Goal: Task Accomplishment & Management: Manage account settings

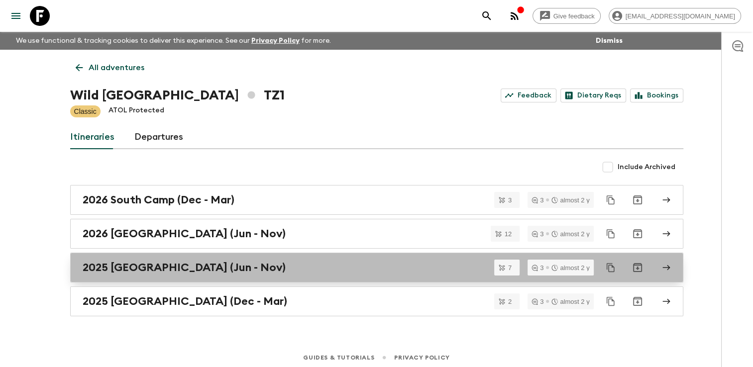
click at [145, 269] on h2 "2025 [GEOGRAPHIC_DATA] (Jun - Nov)" at bounding box center [184, 267] width 203 height 13
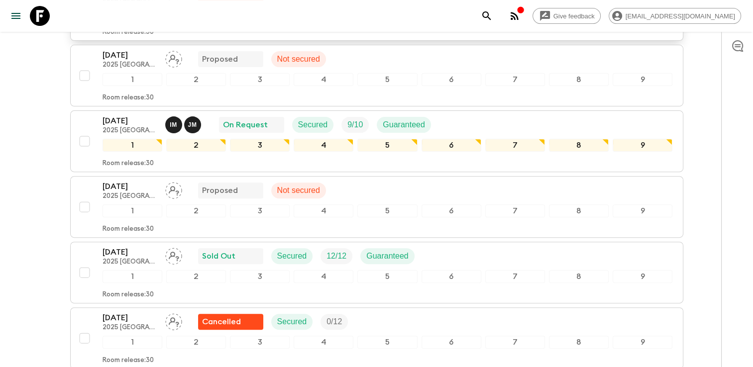
scroll to position [348, 0]
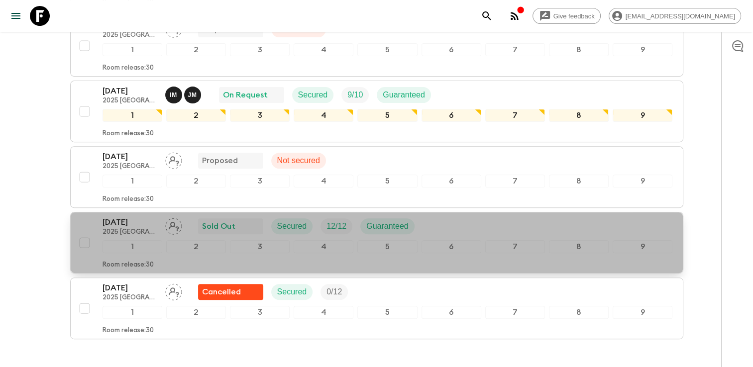
click at [130, 216] on p "[DATE]" at bounding box center [129, 222] width 55 height 12
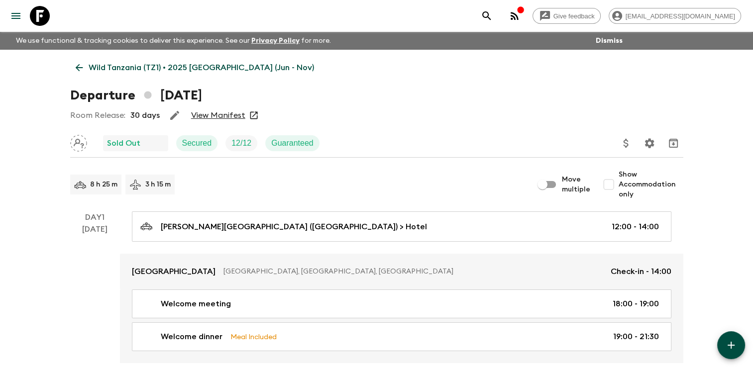
click at [218, 113] on link "View Manifest" at bounding box center [218, 115] width 54 height 10
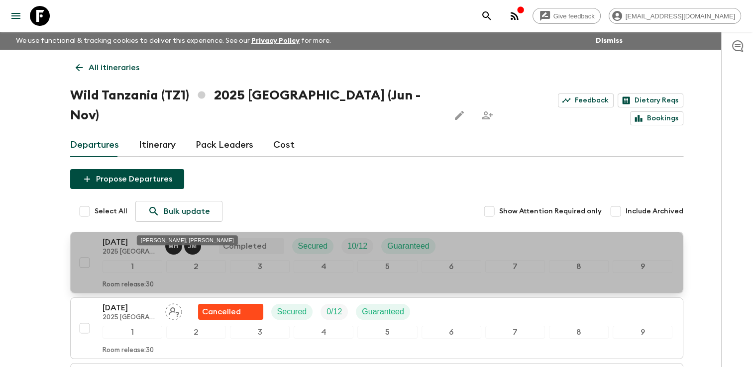
click at [173, 241] on span "M H J M" at bounding box center [184, 245] width 38 height 8
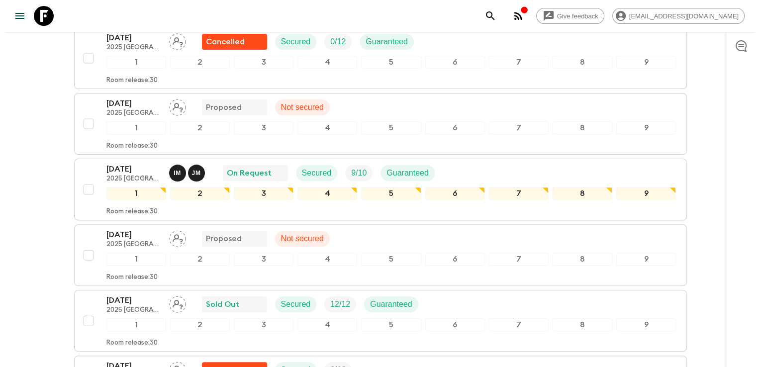
scroll to position [298, 0]
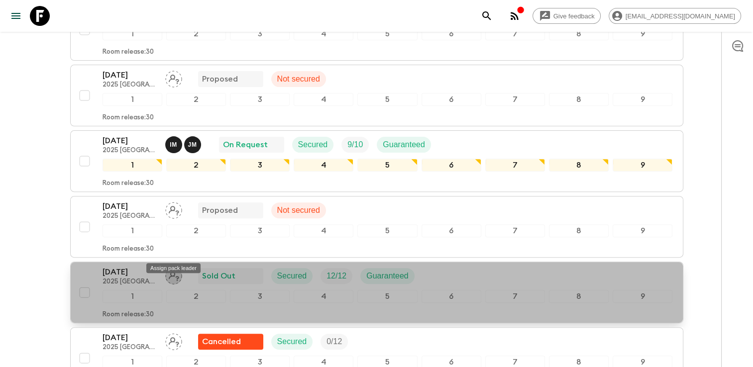
click at [177, 268] on icon "Assign pack leader" at bounding box center [173, 276] width 17 height 17
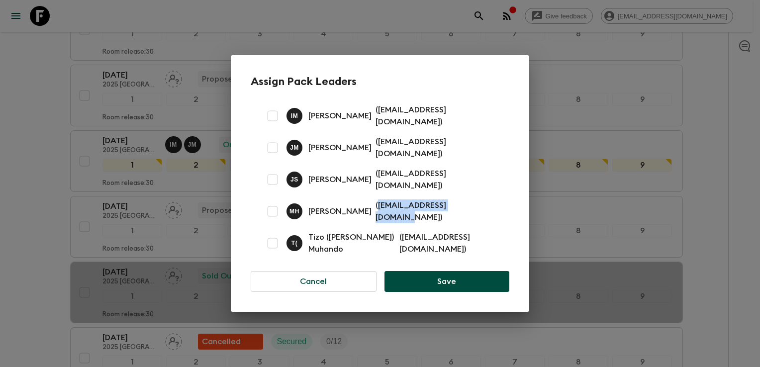
drag, startPoint x: 374, startPoint y: 205, endPoint x: 476, endPoint y: 213, distance: 101.8
click at [476, 213] on div "[PERSON_NAME] ( [EMAIL_ADDRESS][DOMAIN_NAME] )" at bounding box center [392, 211] width 211 height 24
drag, startPoint x: 476, startPoint y: 213, endPoint x: 404, endPoint y: 206, distance: 72.0
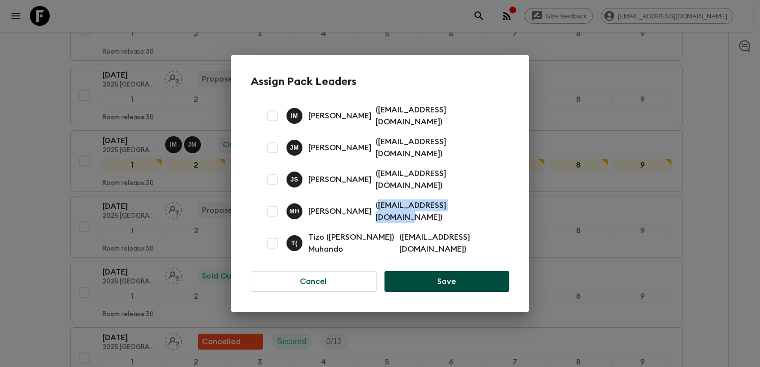
copy p "[EMAIL_ADDRESS][DOMAIN_NAME]"
